Goal: Information Seeking & Learning: Learn about a topic

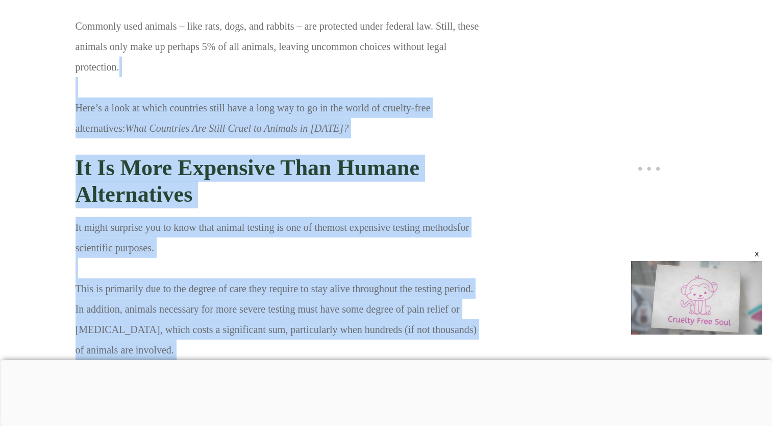
scroll to position [6609, 0]
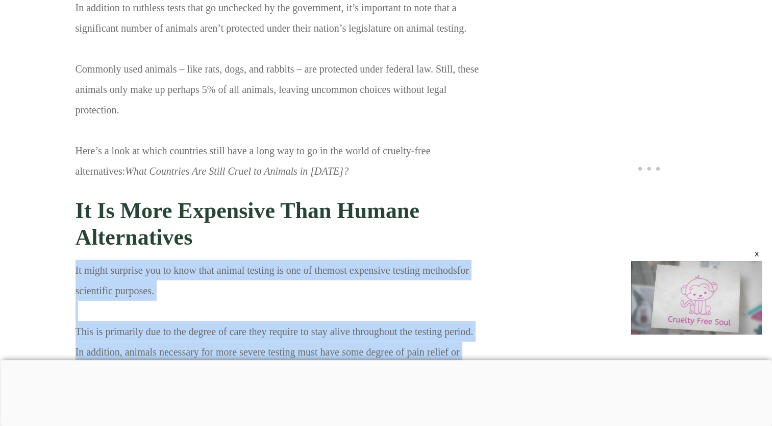
drag, startPoint x: 449, startPoint y: 256, endPoint x: 49, endPoint y: 194, distance: 404.9
copy p "It might surprise you to know that animal testing is one of the most expensive …"
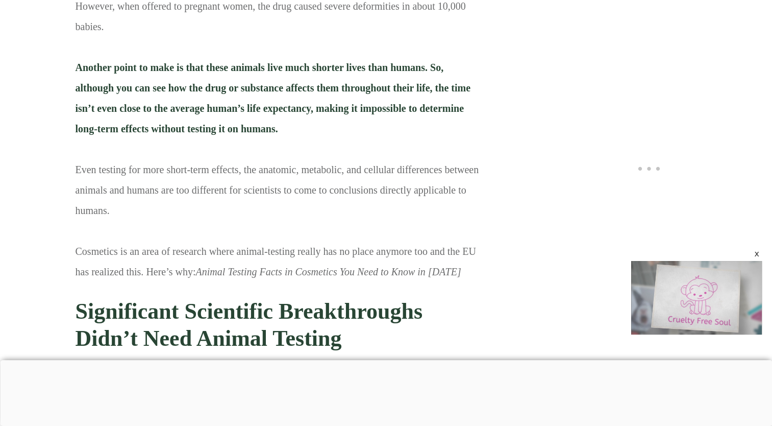
scroll to position [7656, 0]
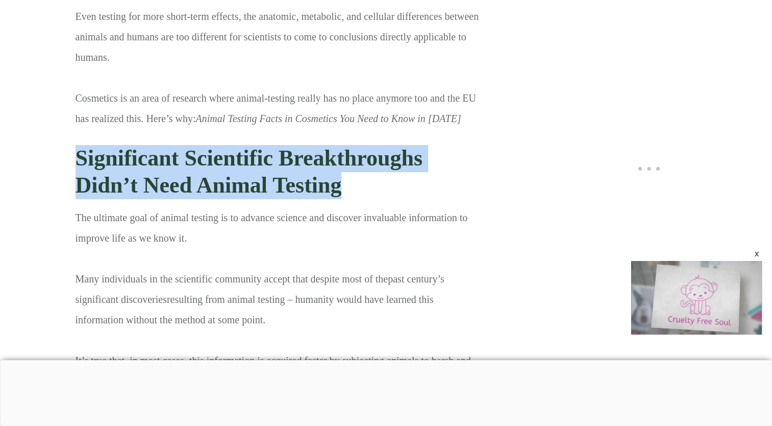
drag, startPoint x: 77, startPoint y: 61, endPoint x: 339, endPoint y: 94, distance: 264.9
click at [339, 145] on strong "Significant Scientific Breakthroughs Didn’t Need Animal Testing" at bounding box center [249, 171] width 347 height 52
copy strong "Significant Scientific Breakthroughs Didn’t Need Animal Testing"
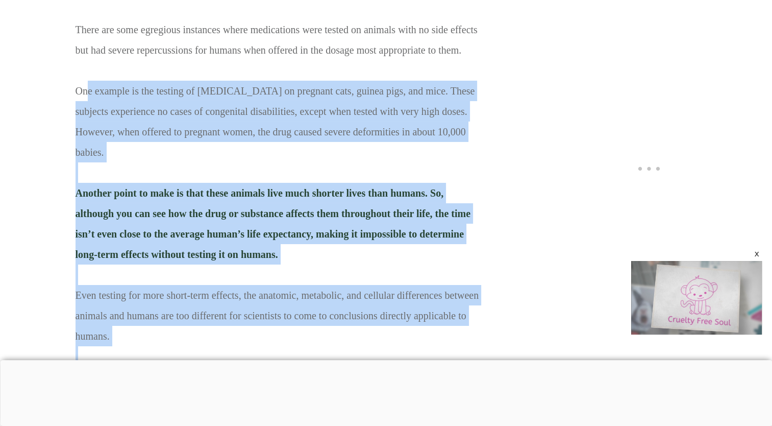
scroll to position [7317, 0]
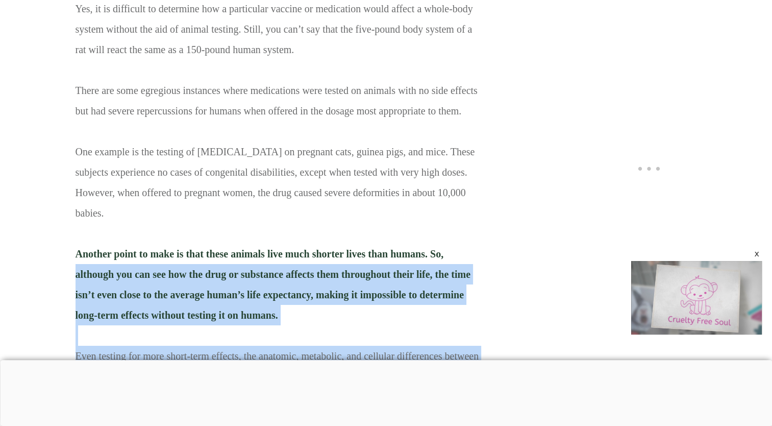
drag, startPoint x: 444, startPoint y: 176, endPoint x: 56, endPoint y: 188, distance: 388.6
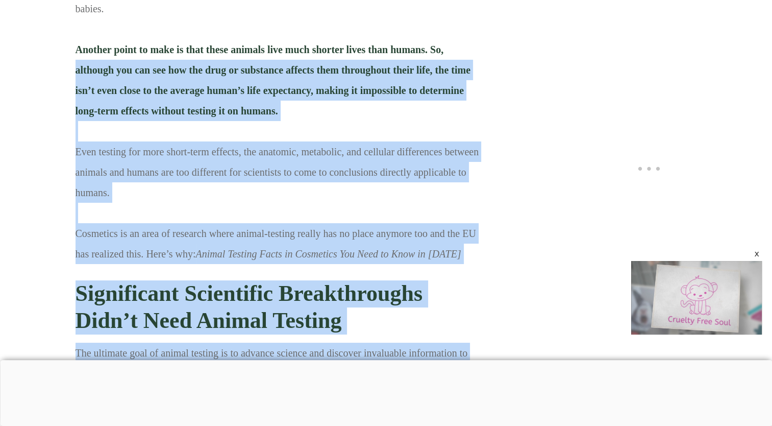
scroll to position [7623, 0]
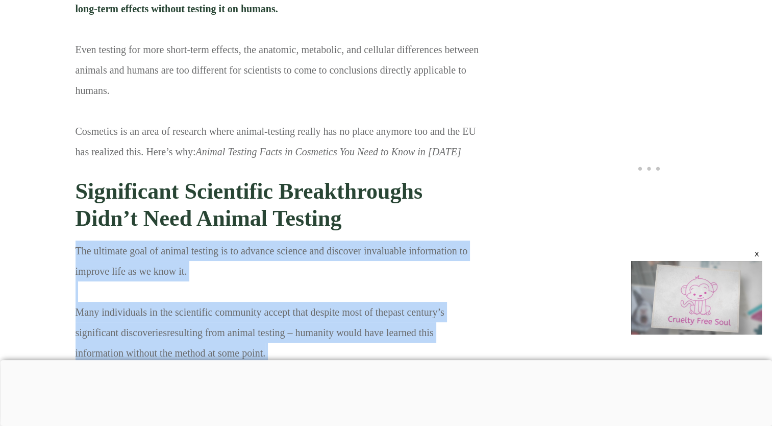
drag, startPoint x: 78, startPoint y: 156, endPoint x: 419, endPoint y: 314, distance: 375.9
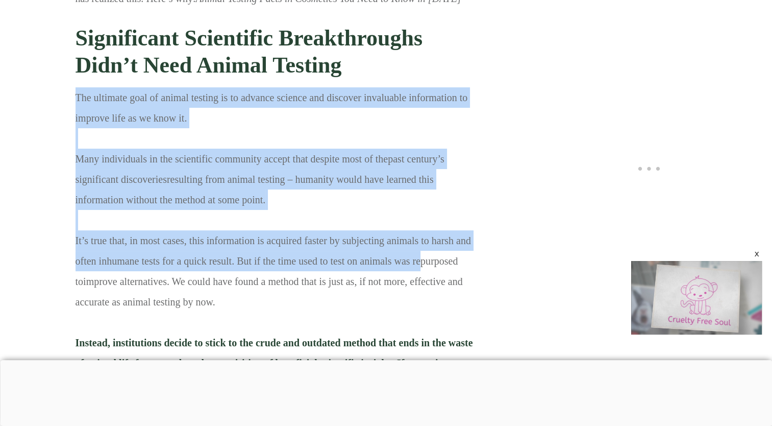
scroll to position [7725, 0]
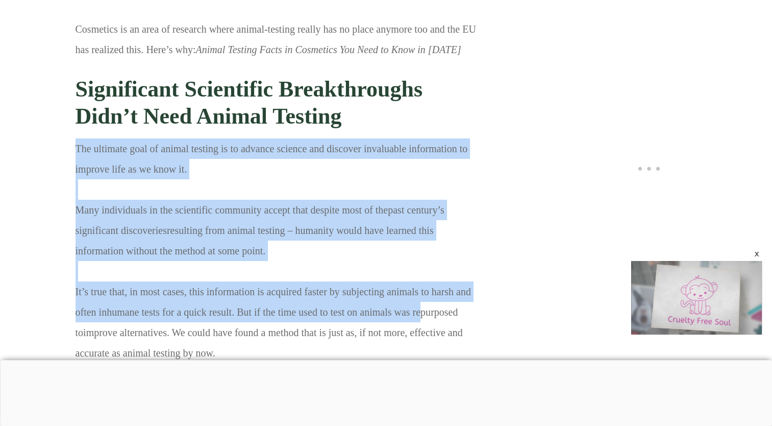
click at [109, 138] on p "The ultimate goal of animal testing is to advance science and discover invaluab…" at bounding box center [279, 346] width 406 height 416
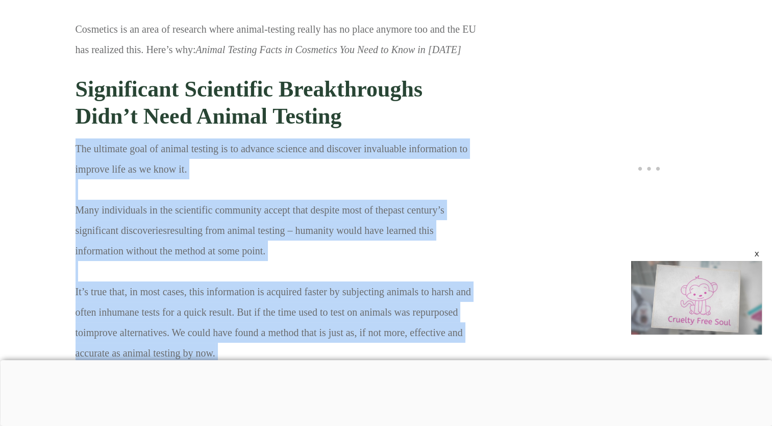
scroll to position [7776, 0]
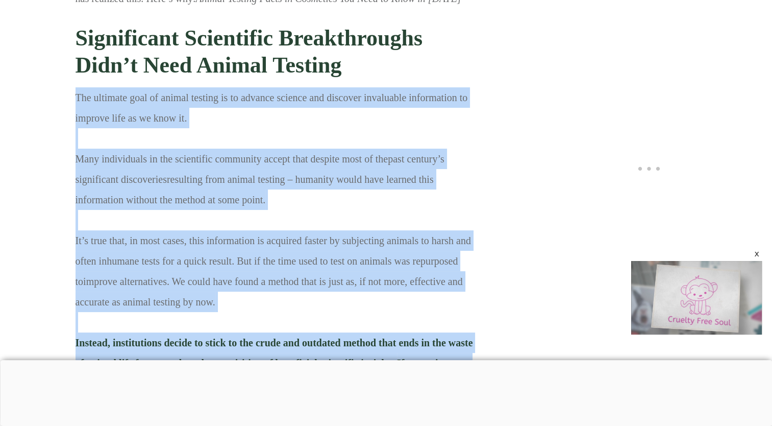
drag, startPoint x: 78, startPoint y: 58, endPoint x: 461, endPoint y: 321, distance: 464.5
click at [461, 321] on p "The ultimate goal of animal testing is to advance science and discover invaluab…" at bounding box center [279, 295] width 406 height 416
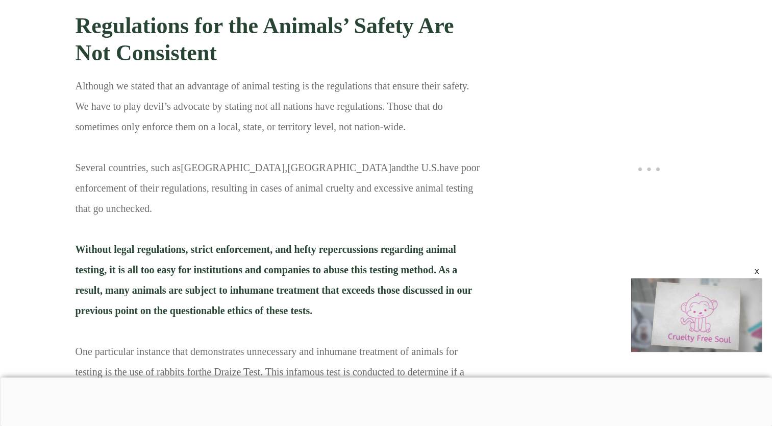
scroll to position [6092, 0]
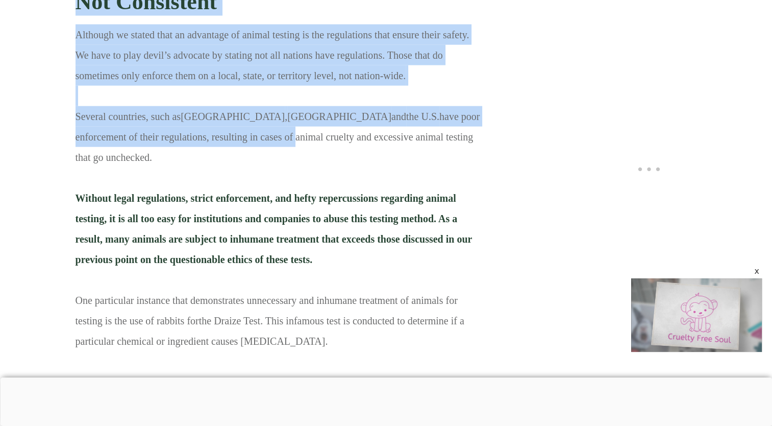
drag, startPoint x: 73, startPoint y: 62, endPoint x: 155, endPoint y: 77, distance: 83.1
click at [155, 77] on p "Although we stated that an advantage of animal testing is the regulations that …" at bounding box center [279, 364] width 406 height 681
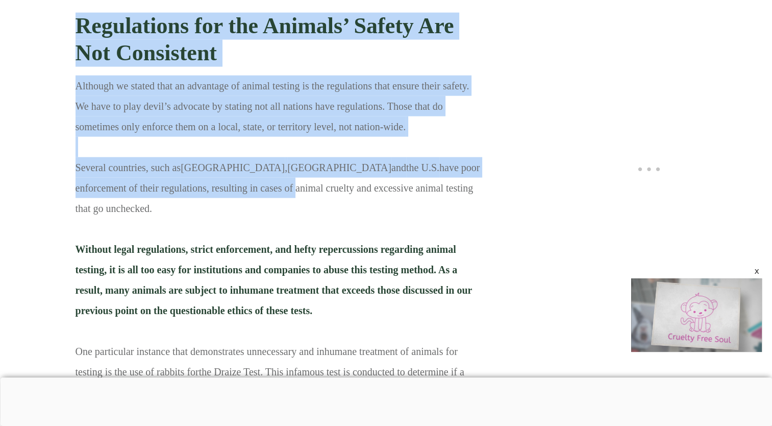
scroll to position [5990, 0]
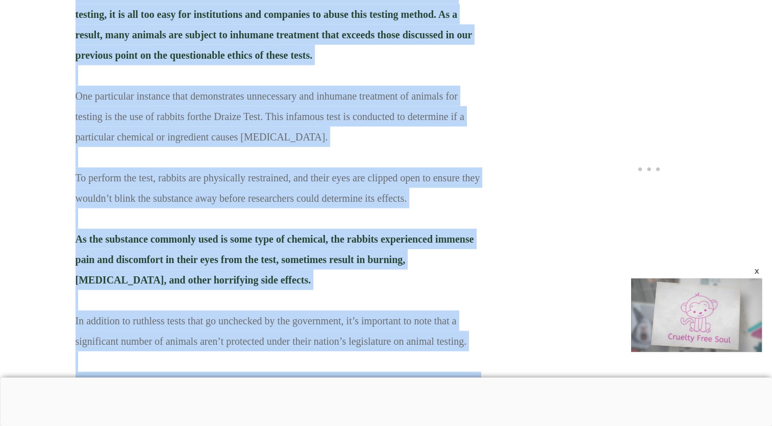
scroll to position [6347, 0]
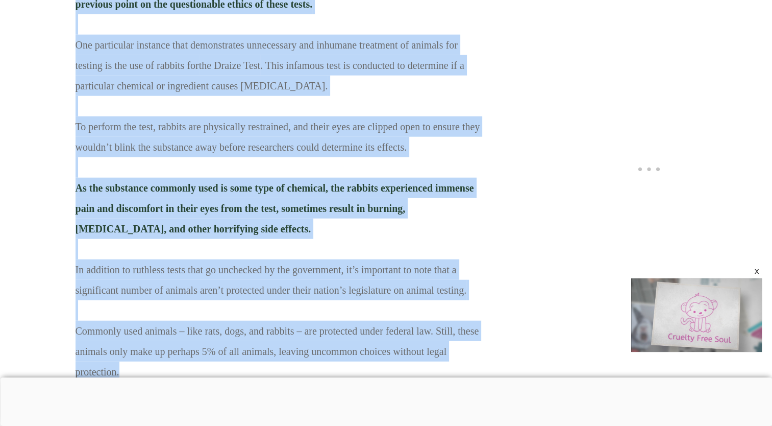
drag, startPoint x: 76, startPoint y: 164, endPoint x: 479, endPoint y: 297, distance: 425.0
click at [479, 297] on p "Although we stated that an advantage of animal testing is the regulations that …" at bounding box center [279, 109] width 406 height 681
copy p "Loremip dolorsita, cons ad Elits , Doeiu tem inc U.L. etdo magn aliquaenima mi …"
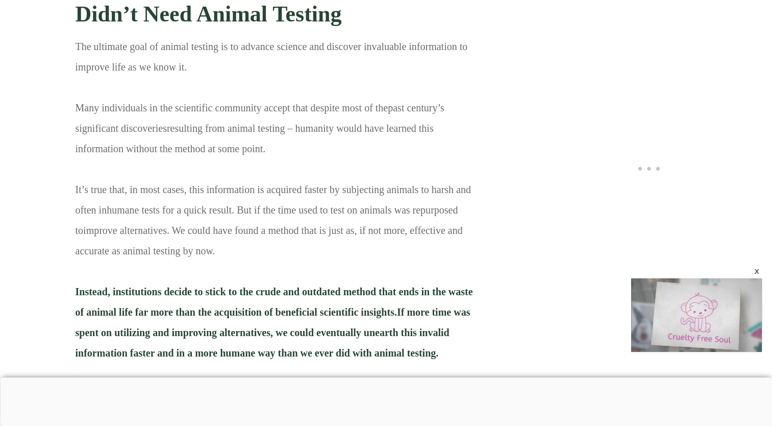
scroll to position [7878, 0]
